Goal: Go to known website: Access a specific website the user already knows

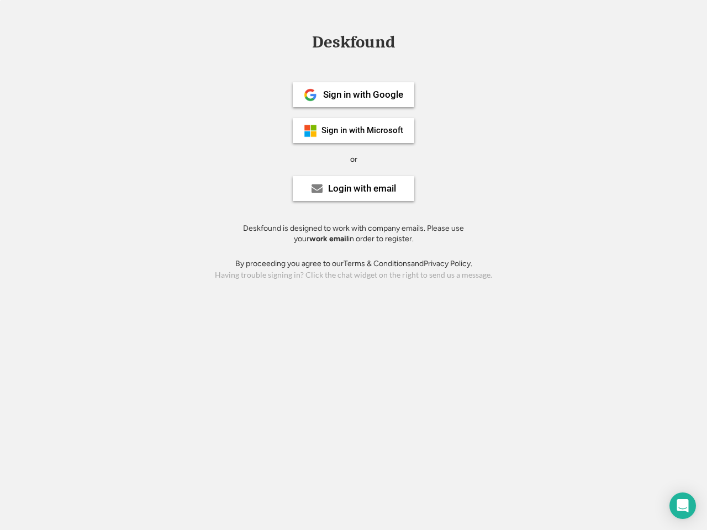
click at [354, 158] on div "or" at bounding box center [353, 159] width 7 height 11
click at [354, 44] on div "Deskfound" at bounding box center [354, 42] width 94 height 17
click at [302, 41] on div "Deskfound" at bounding box center [353, 44] width 707 height 21
click at [354, 44] on div "Deskfound" at bounding box center [354, 42] width 94 height 17
click at [354, 159] on div "or" at bounding box center [353, 159] width 7 height 11
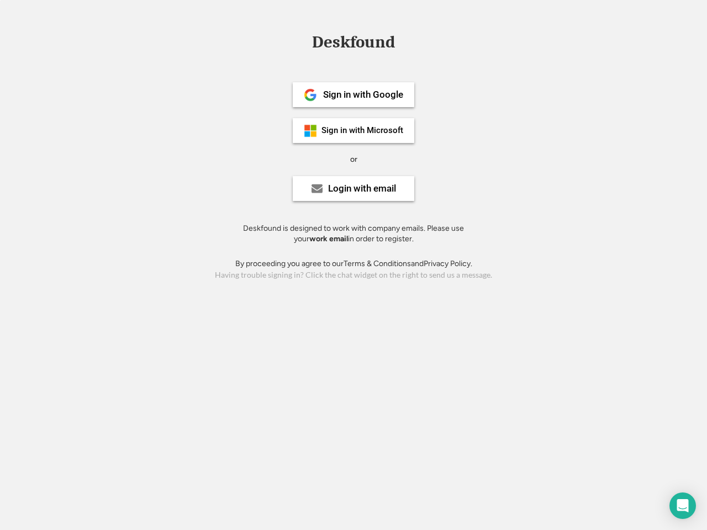
click at [354, 94] on div "Sign in with Google" at bounding box center [363, 94] width 80 height 9
click at [363, 94] on div "Sign in with Google" at bounding box center [363, 94] width 80 height 9
click at [311, 95] on img at bounding box center [310, 94] width 13 height 13
click at [354, 130] on div "Sign in with Microsoft" at bounding box center [363, 131] width 82 height 8
click at [363, 130] on div "Sign in with Microsoft" at bounding box center [363, 131] width 82 height 8
